Goal: Information Seeking & Learning: Learn about a topic

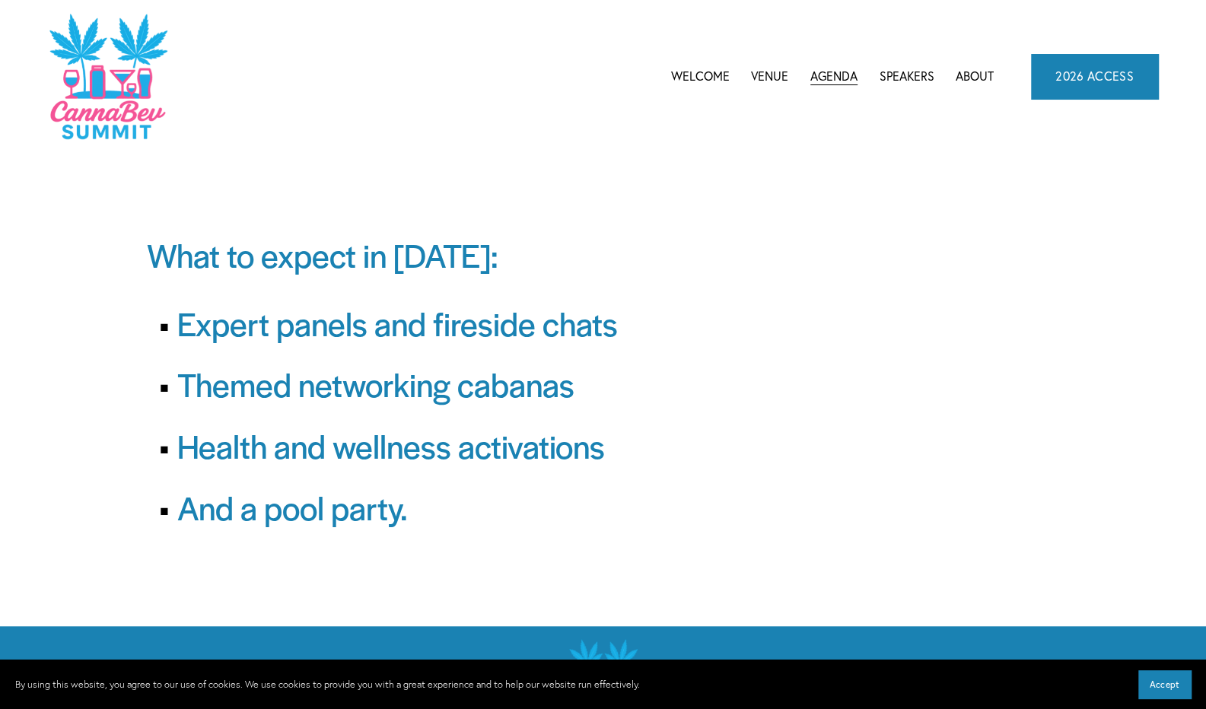
click at [0, 0] on span "CannaBev Summit 2026" at bounding box center [0, 0] width 0 height 0
drag, startPoint x: 373, startPoint y: 249, endPoint x: 432, endPoint y: 214, distance: 68.2
click at [373, 249] on span "What to expect in [DATE]:" at bounding box center [322, 254] width 351 height 45
click at [915, 75] on link "Speakers" at bounding box center [906, 76] width 55 height 23
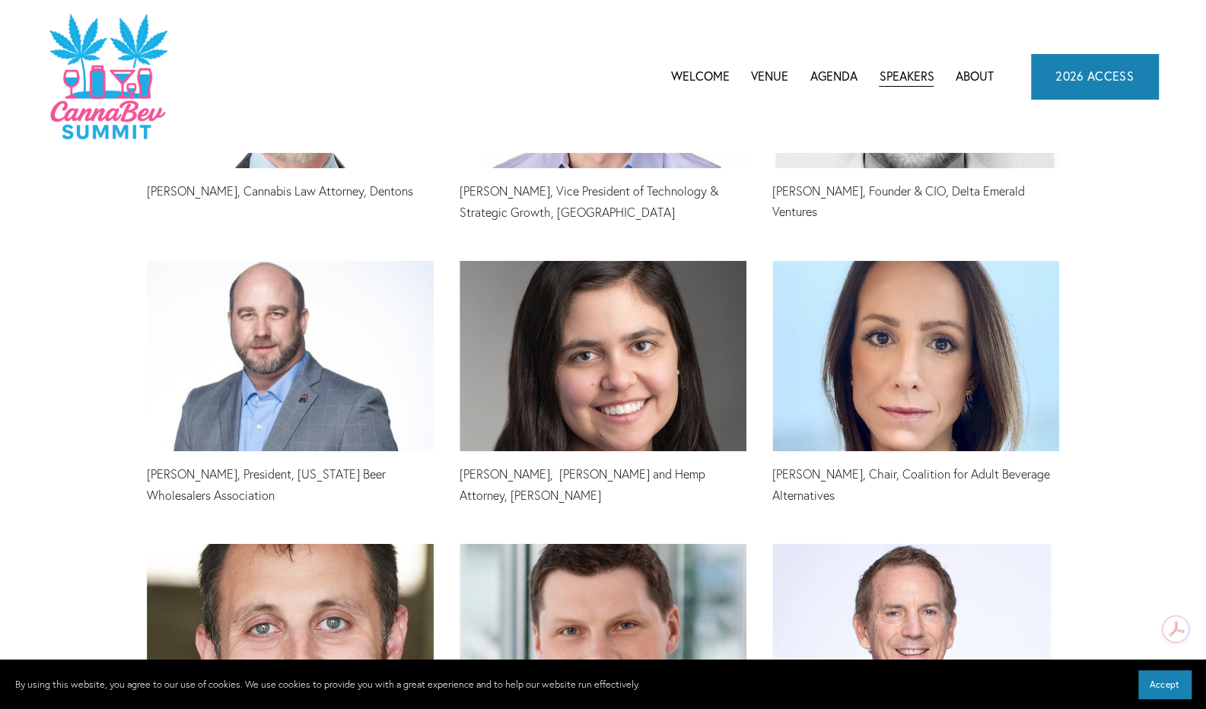
scroll to position [2206, 0]
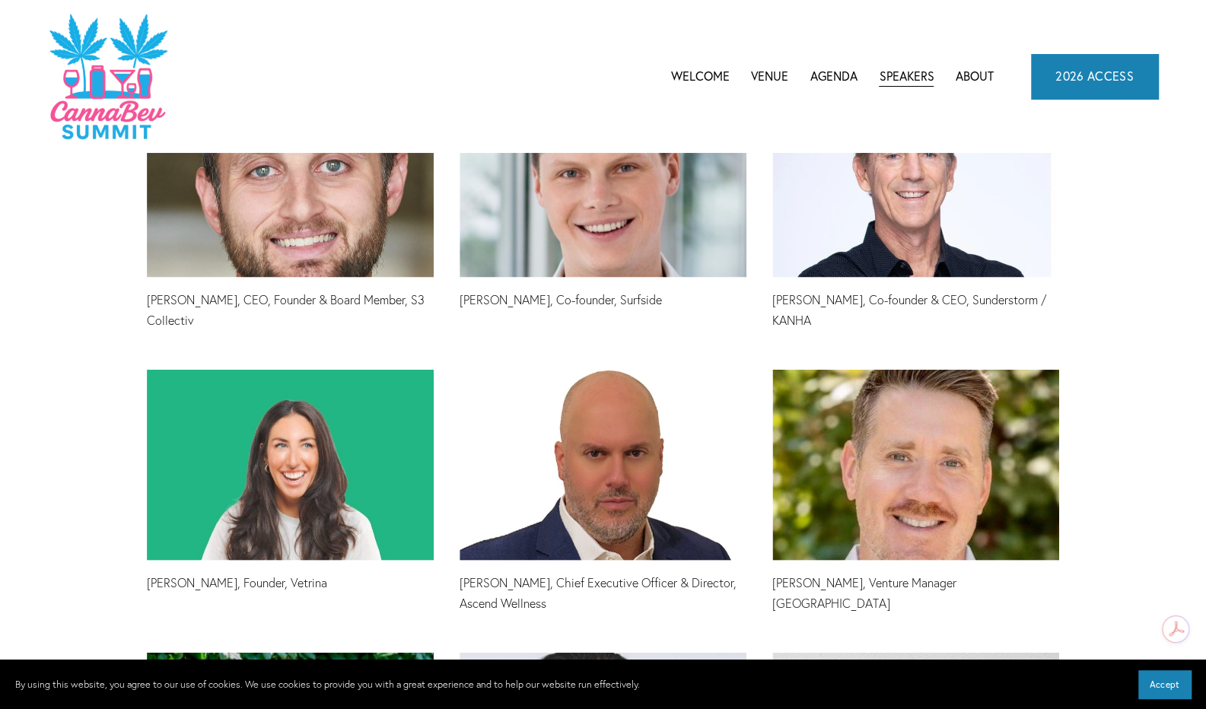
click at [705, 81] on link "Welcome" at bounding box center [700, 76] width 59 height 23
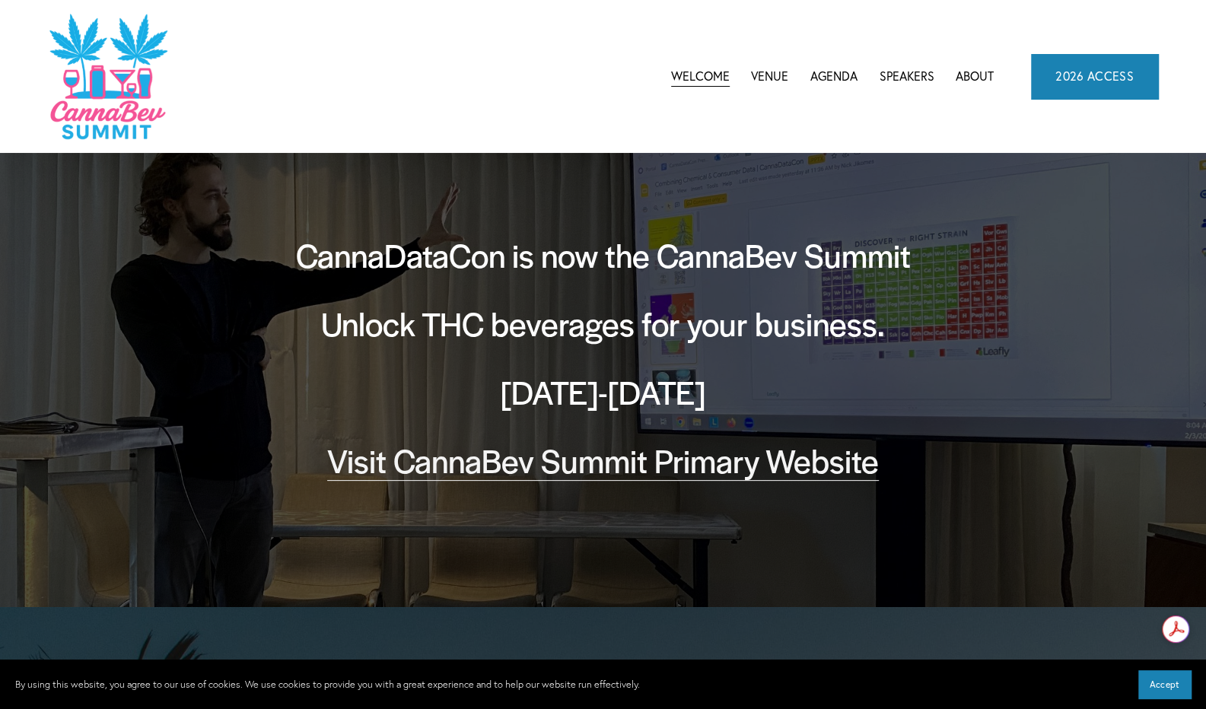
click at [612, 465] on link "Visit CannaBev Summit Primary Website" at bounding box center [602, 459] width 551 height 45
